Goal: Answer question/provide support

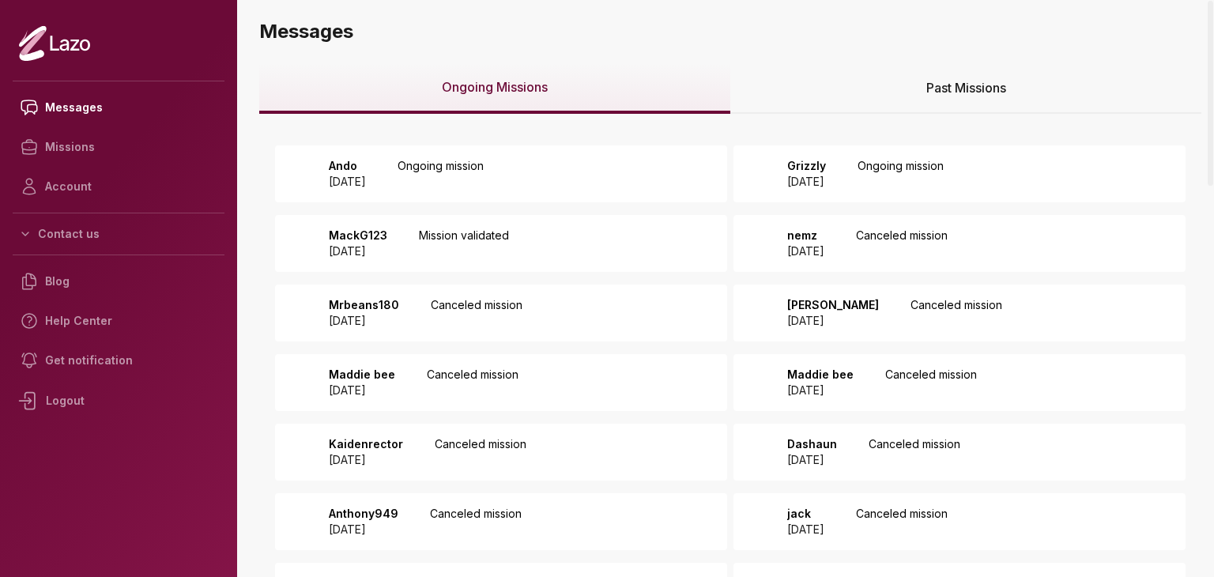
click at [609, 173] on div "Ando 2025 August 28 Ongoing mission" at bounding box center [501, 173] width 452 height 57
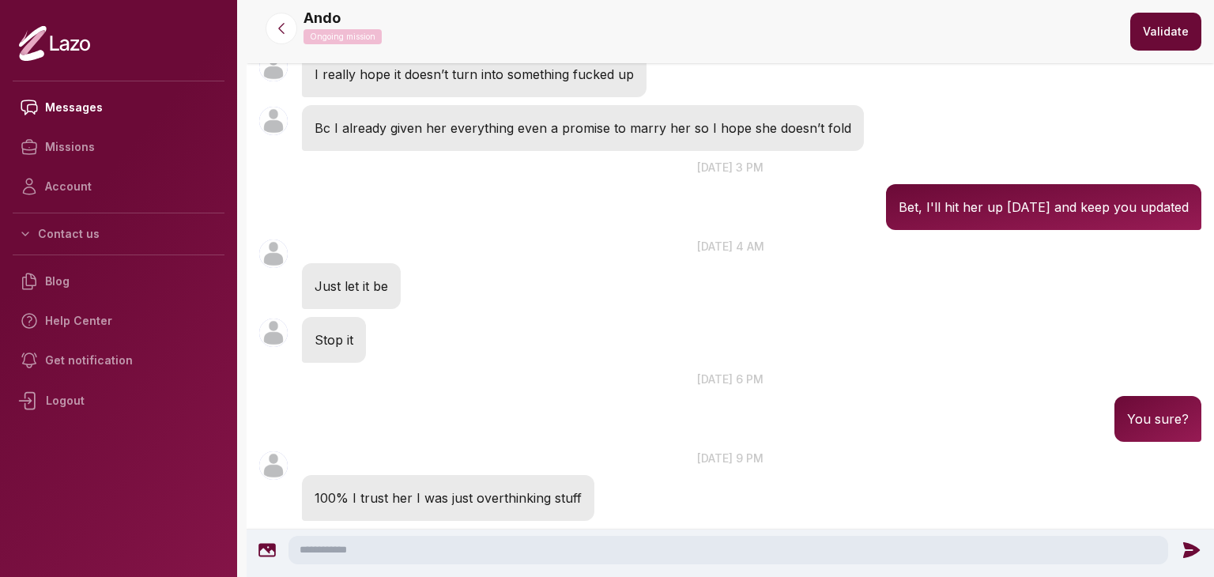
scroll to position [1488, 0]
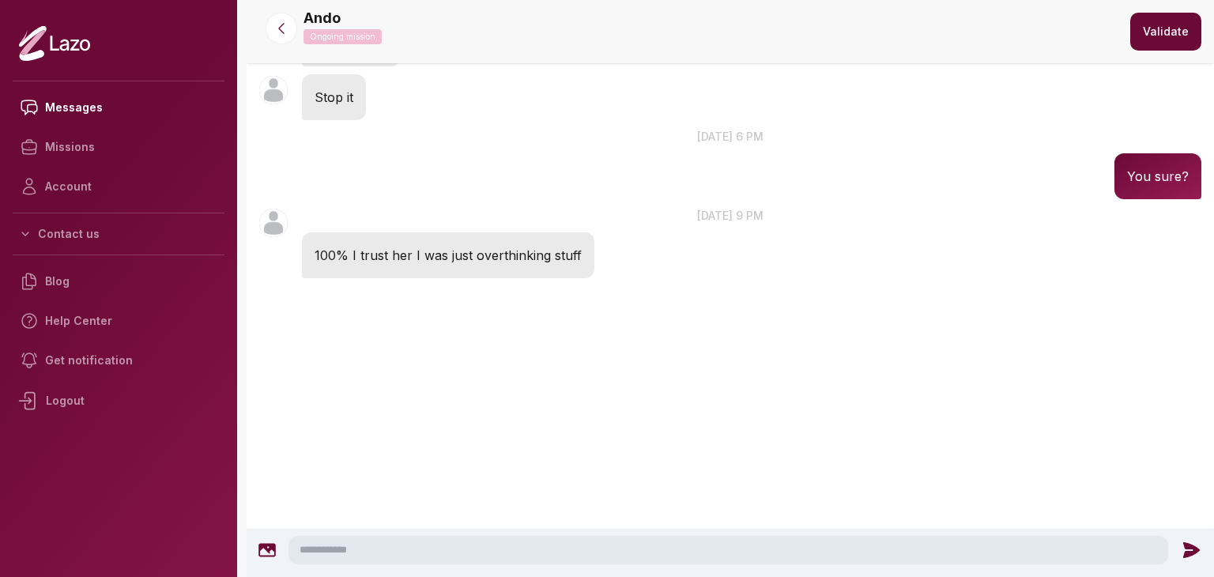
click at [1174, 29] on button "Validate" at bounding box center [1165, 32] width 71 height 38
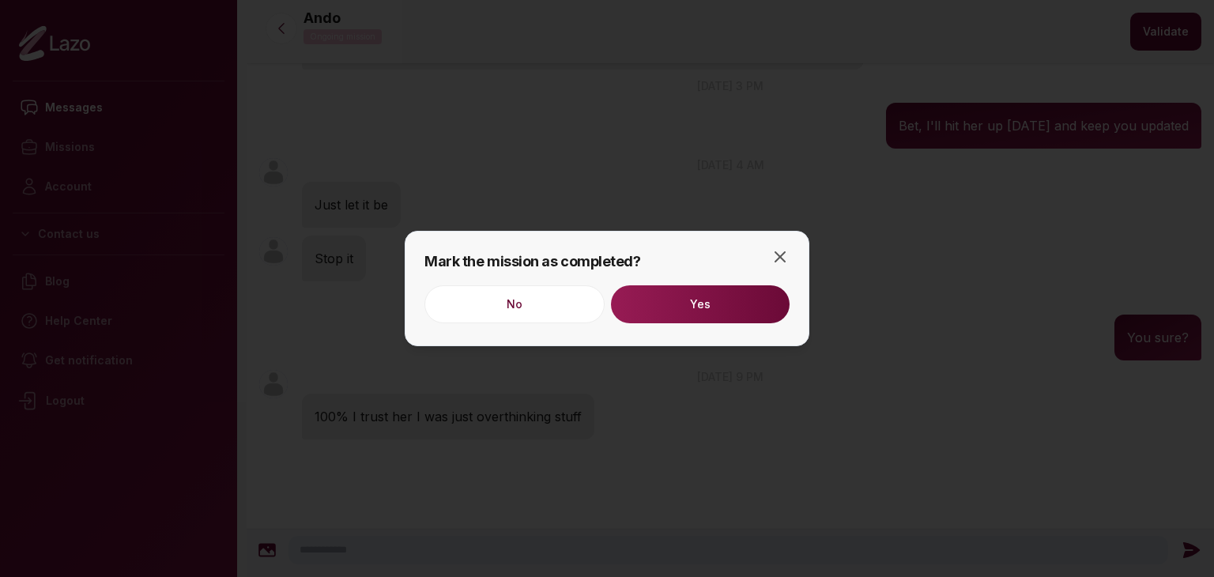
scroll to position [1320, 0]
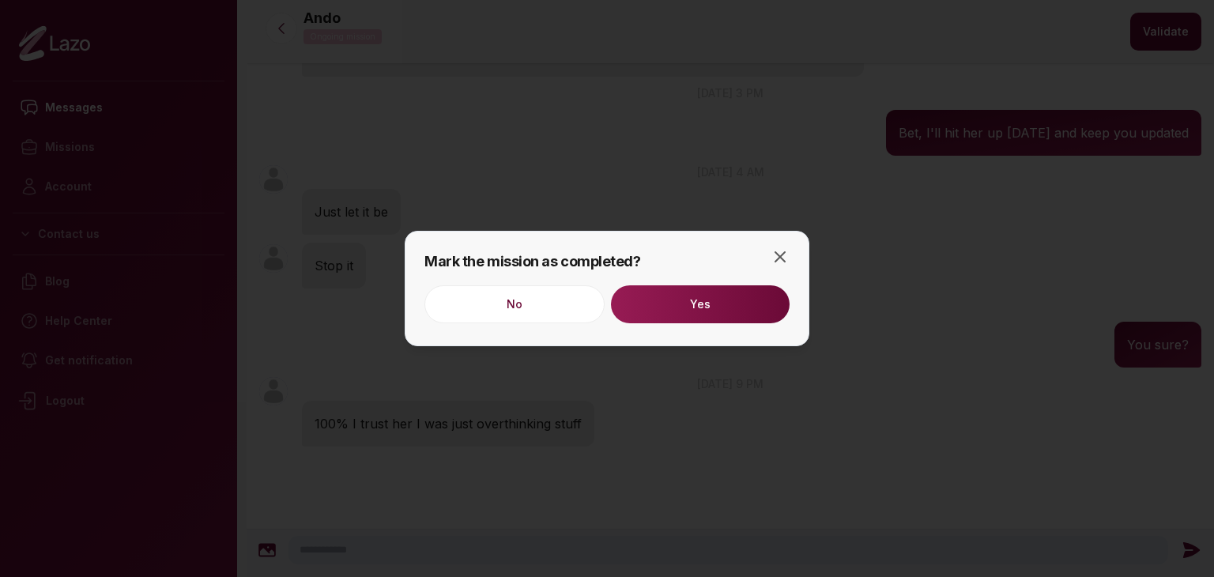
click at [718, 311] on button "Yes" at bounding box center [700, 304] width 179 height 38
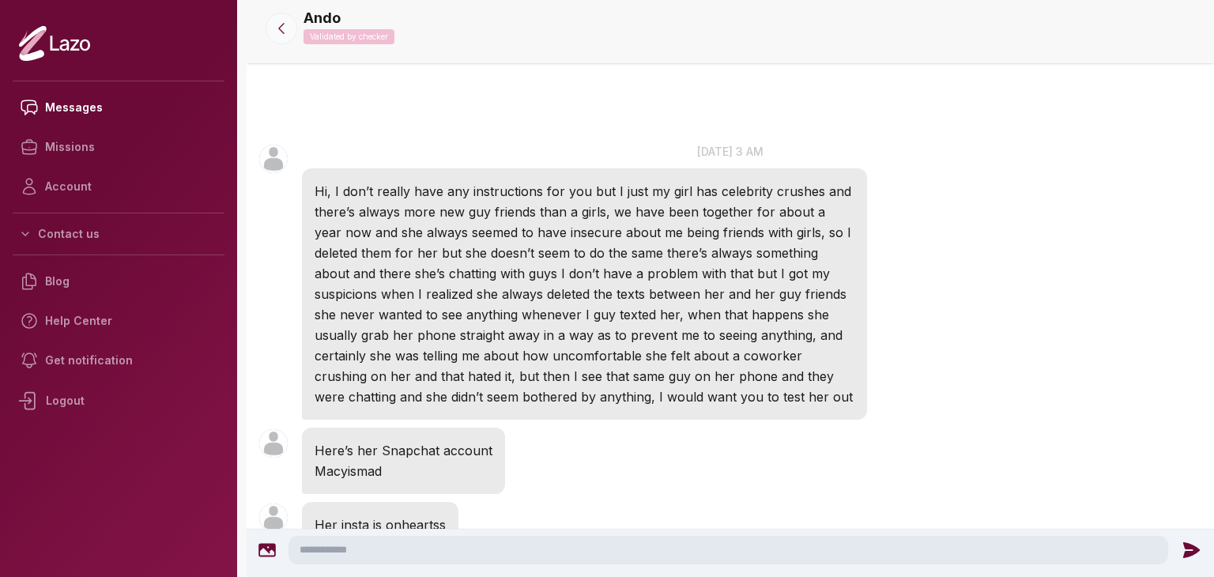
click at [268, 29] on button at bounding box center [282, 29] width 32 height 32
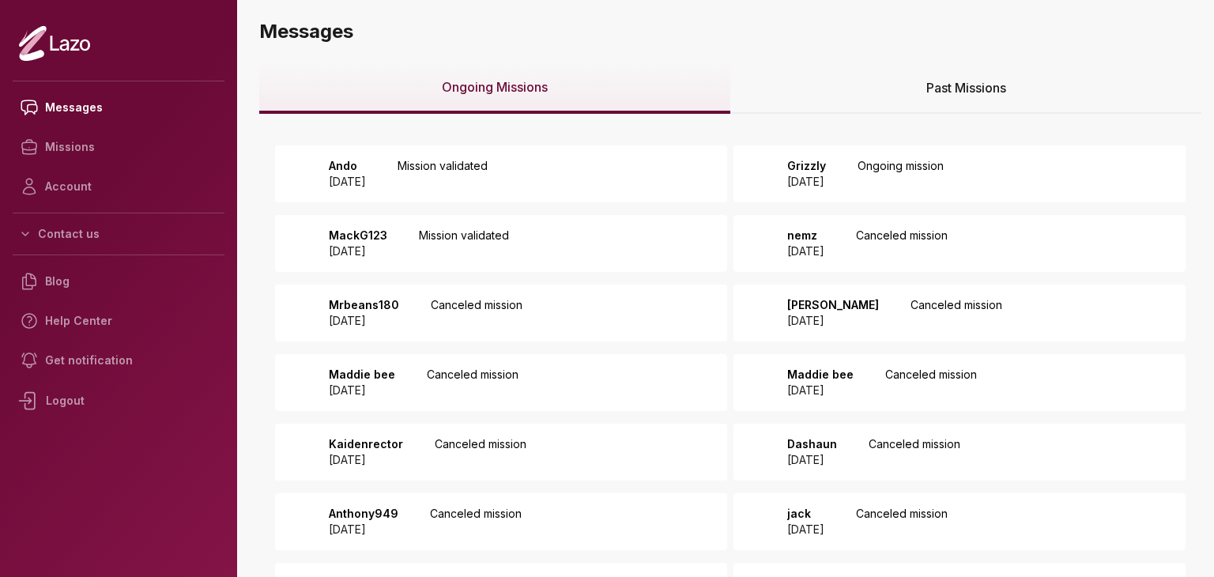
click at [918, 156] on div "Grizzly 2025 August 26 Ongoing mission" at bounding box center [960, 173] width 452 height 57
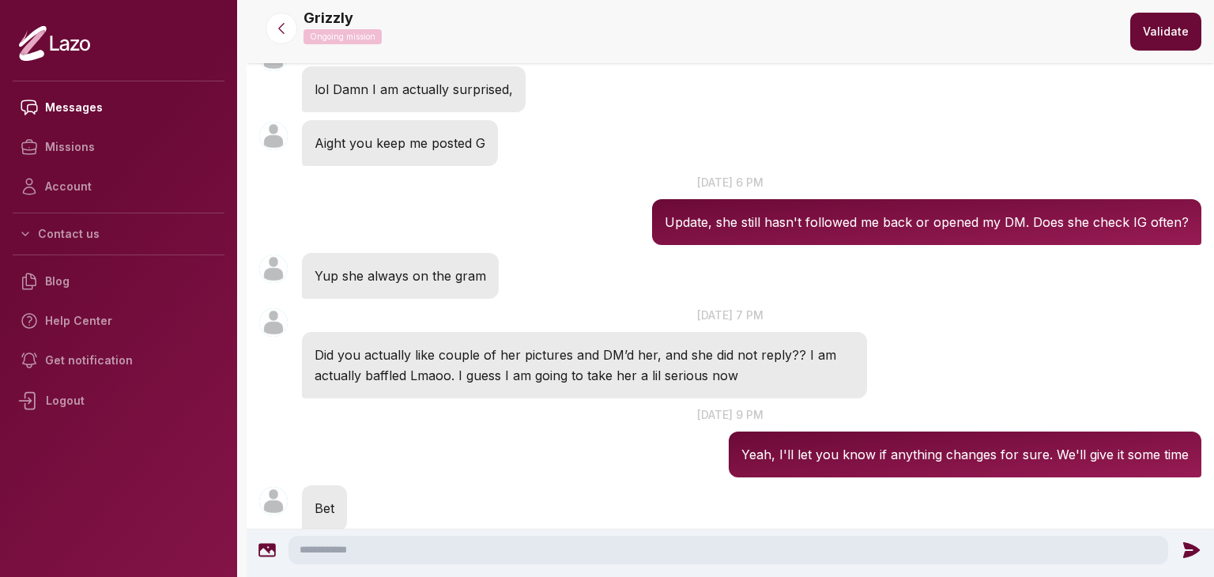
scroll to position [1065, 0]
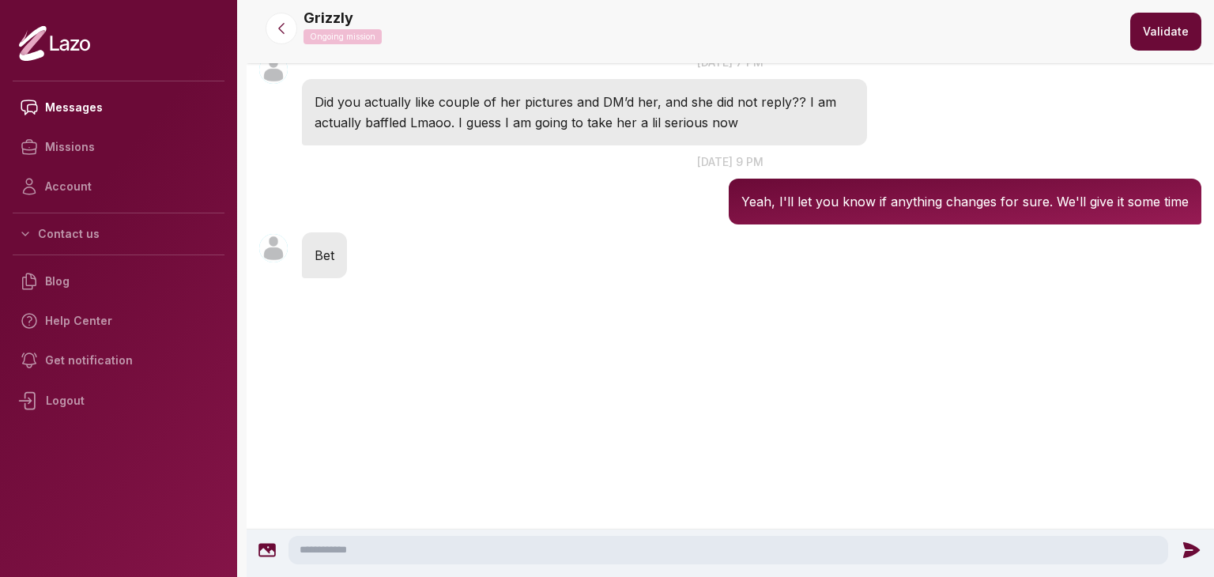
click at [702, 552] on textarea at bounding box center [729, 550] width 880 height 28
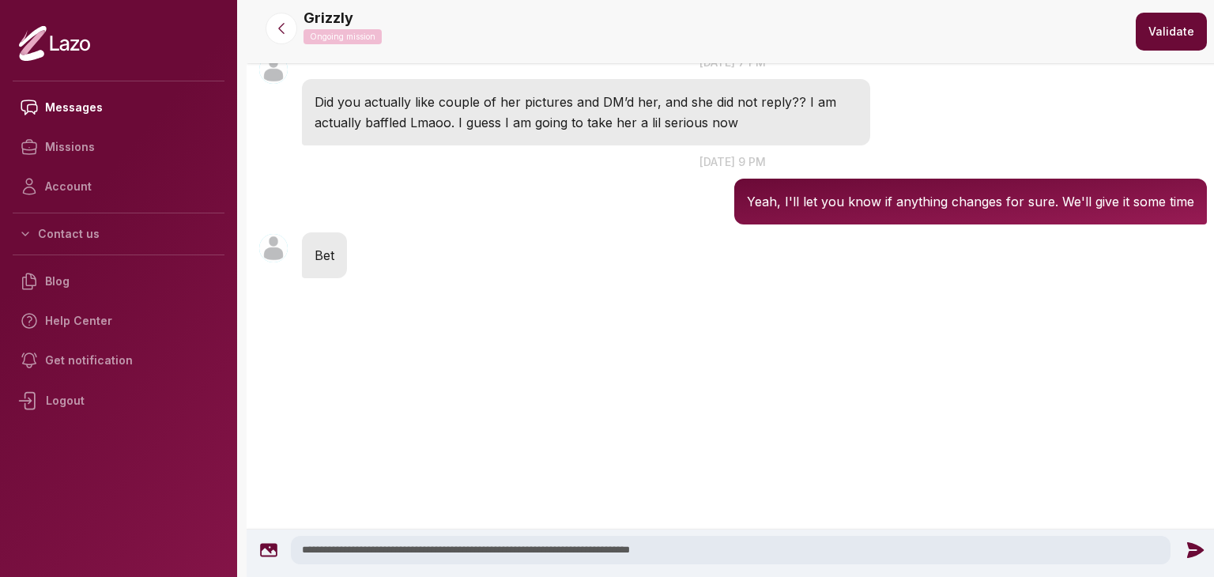
type textarea "**********"
click at [1186, 544] on icon at bounding box center [1194, 550] width 17 height 16
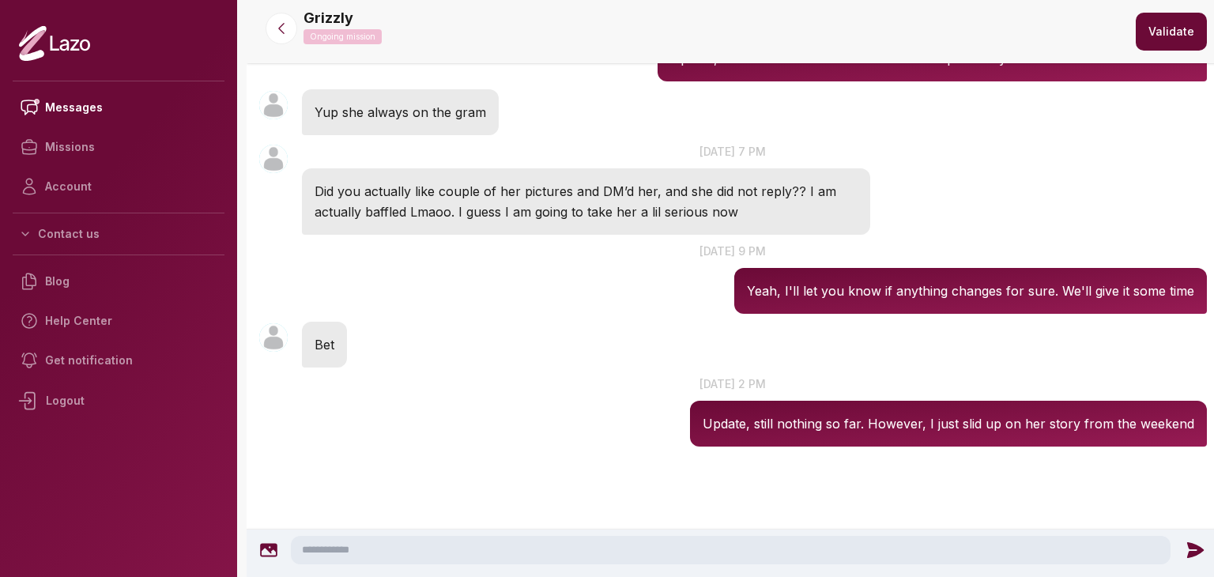
click at [289, 48] on nav "Grizzly Ongoing mission Validate" at bounding box center [733, 31] width 973 height 63
click at [284, 36] on button at bounding box center [282, 29] width 32 height 32
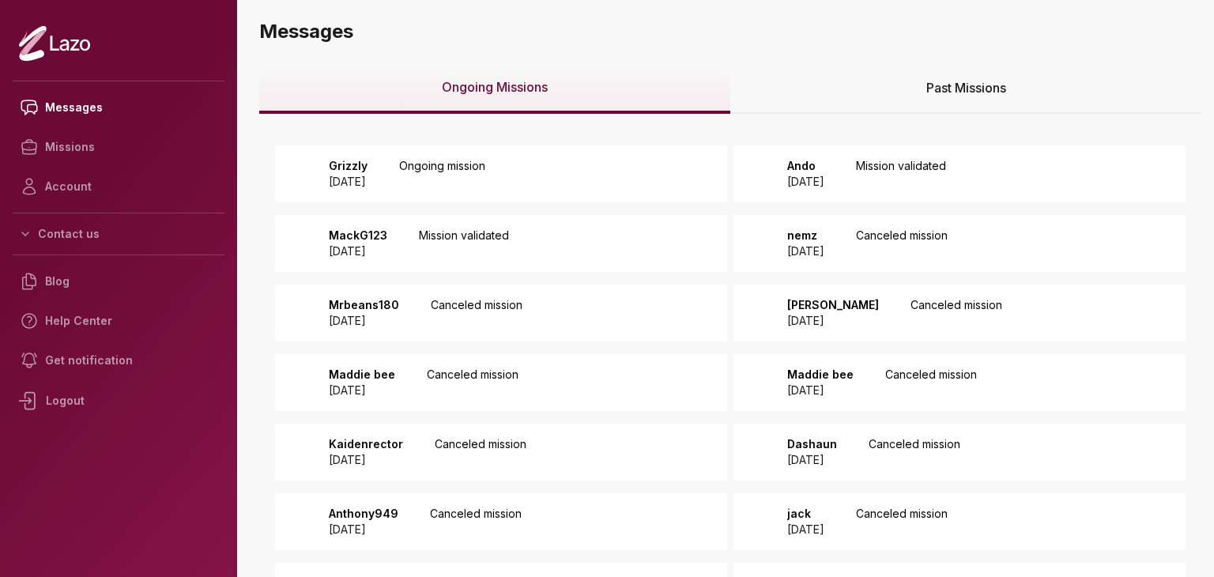
click at [689, 234] on div "MackG123 2025 August 25 Mission validated" at bounding box center [501, 243] width 452 height 57
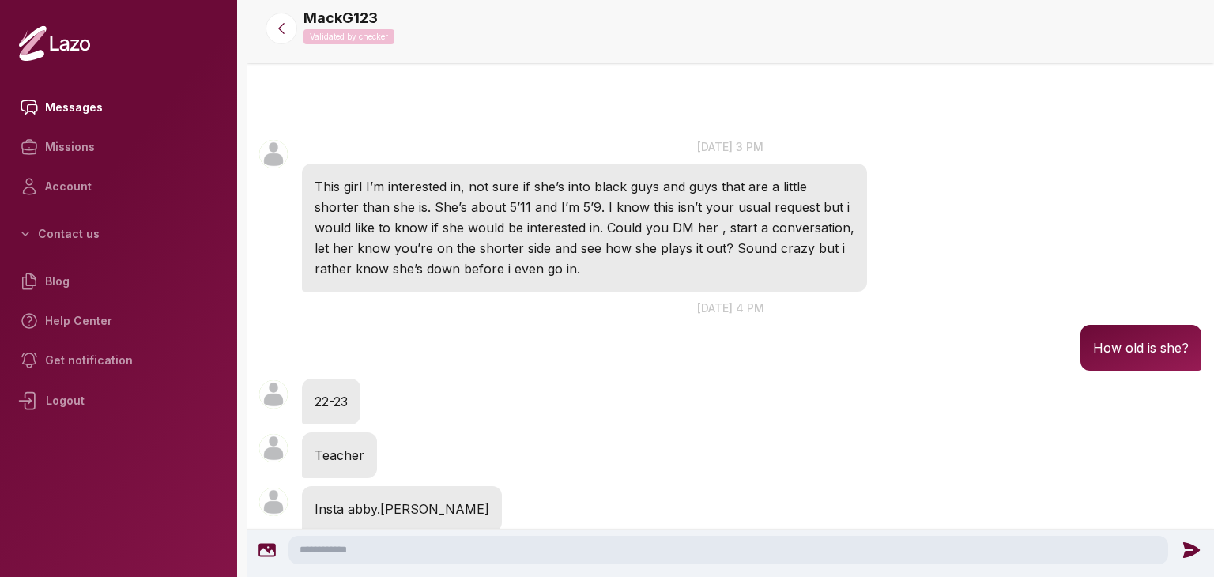
scroll to position [6, 0]
click at [287, 26] on icon at bounding box center [281, 29] width 16 height 16
